Goal: Answer question/provide support

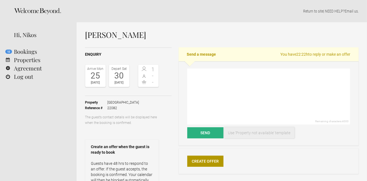
click at [257, 132] on link "Use 'Property not available' template" at bounding box center [259, 132] width 70 height 11
type textarea "Hi [PERSON_NAME], unfortunately [GEOGRAPHIC_DATA] is fully booked at this time.…"
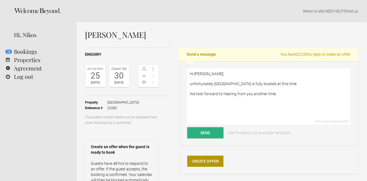
click at [215, 132] on button "Send" at bounding box center [205, 132] width 36 height 11
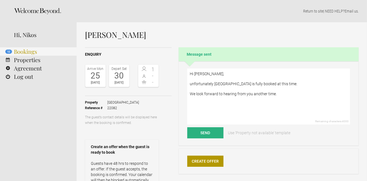
click at [24, 52] on link "12 Bookings" at bounding box center [38, 51] width 77 height 8
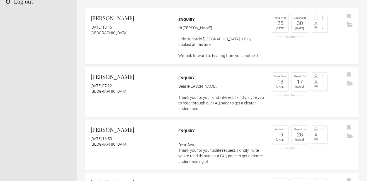
scroll to position [76, 0]
